Goal: Find contact information: Find contact information

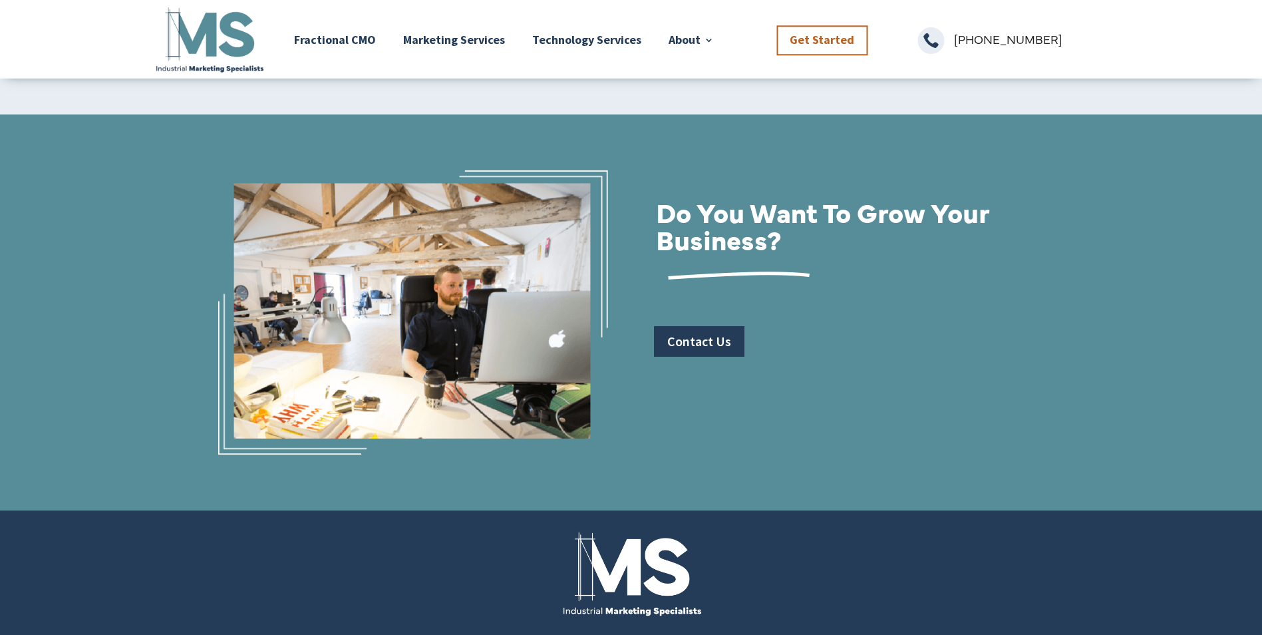
scroll to position [1899, 0]
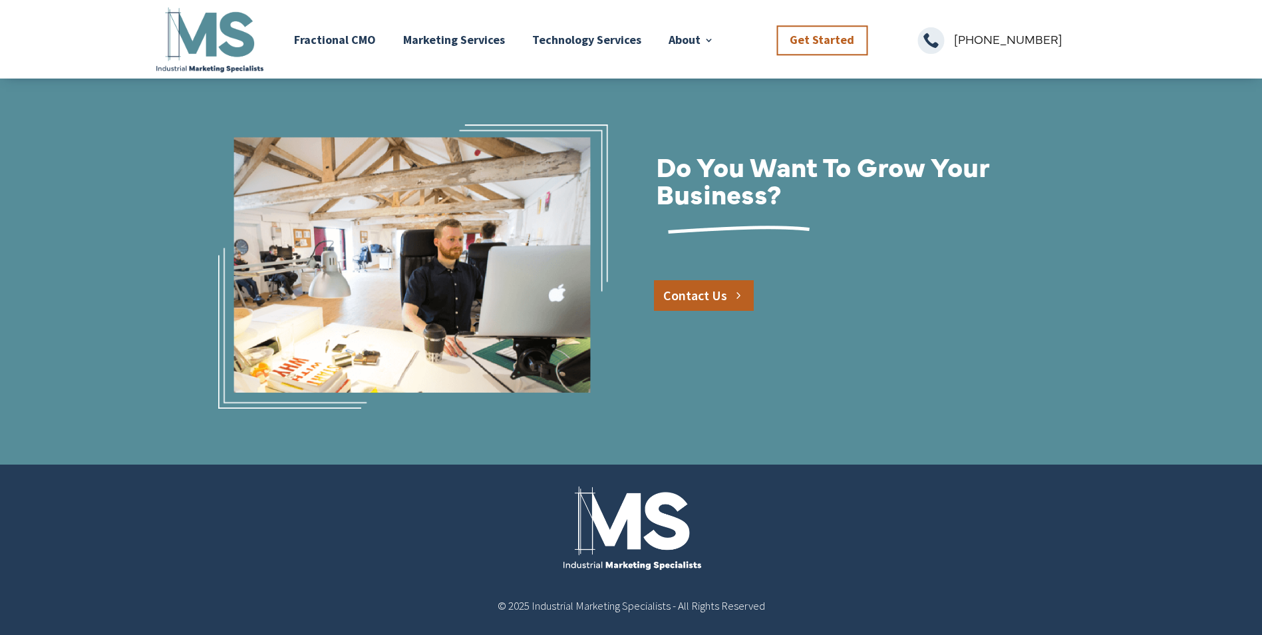
click at [694, 291] on link "Contact Us" at bounding box center [704, 295] width 100 height 31
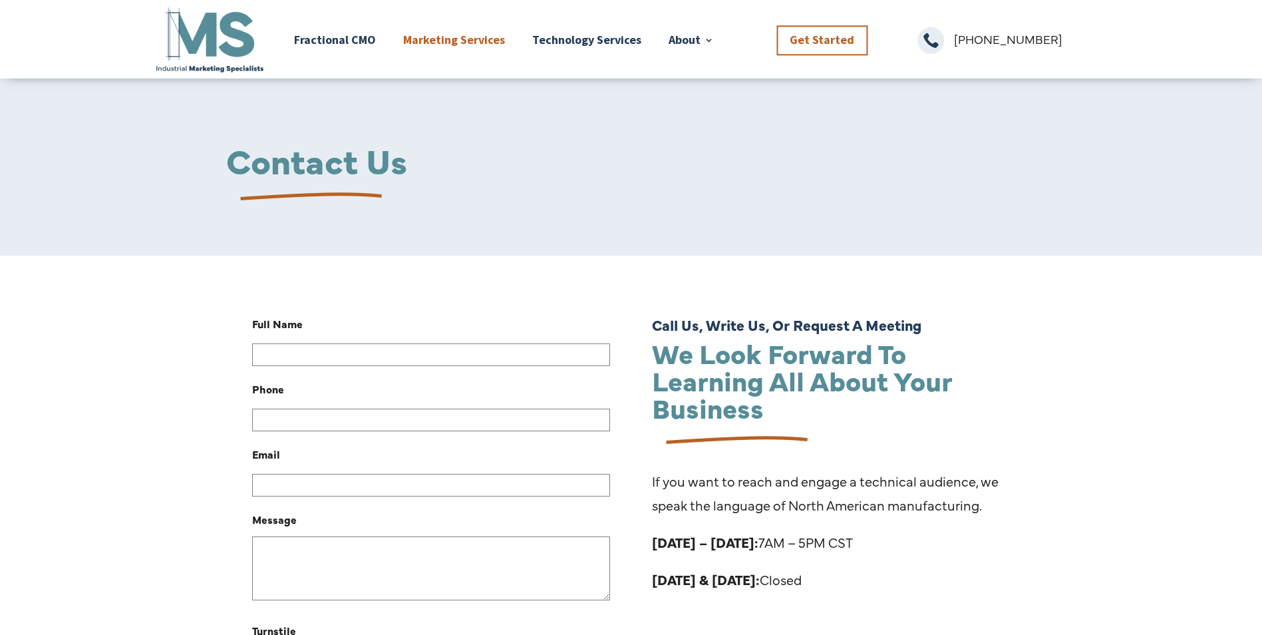
click at [468, 41] on link "Marketing Services" at bounding box center [454, 40] width 102 height 70
